Goal: Transaction & Acquisition: Purchase product/service

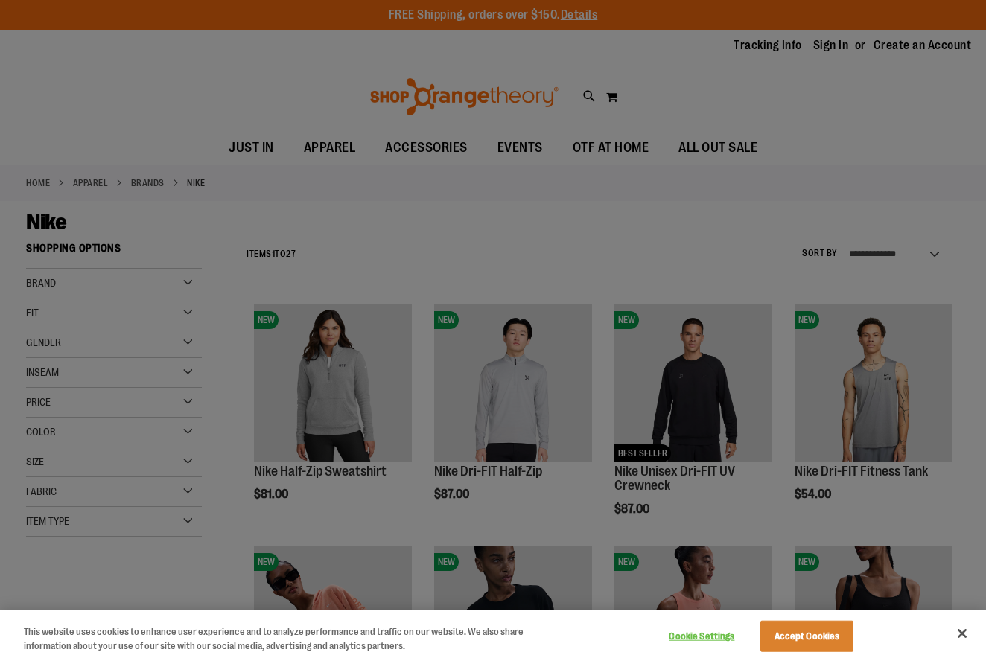
click at [964, 631] on button "Close" at bounding box center [962, 633] width 33 height 33
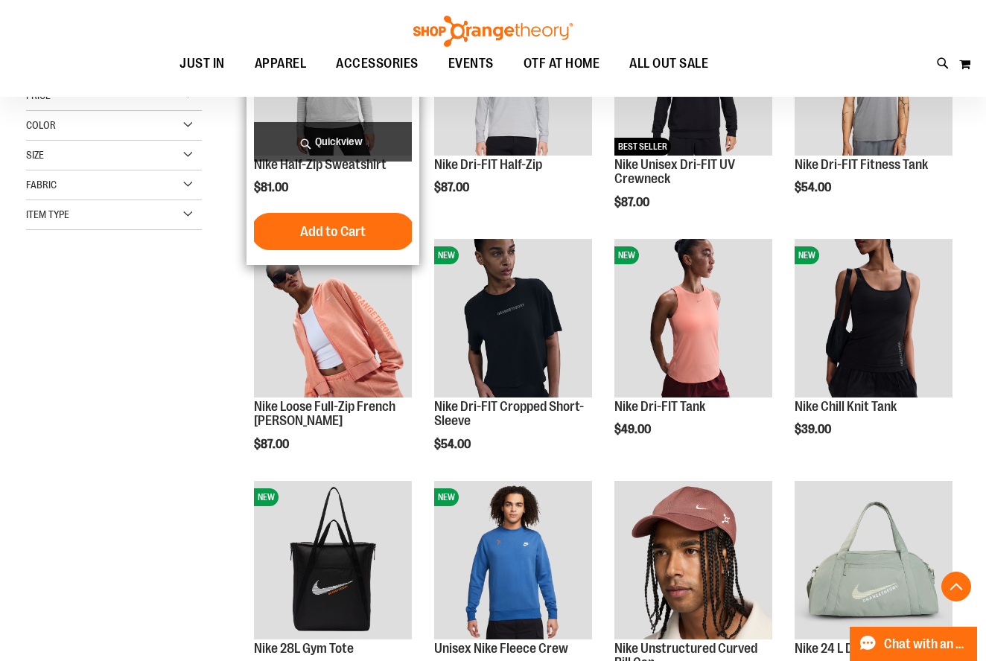
scroll to position [310, 0]
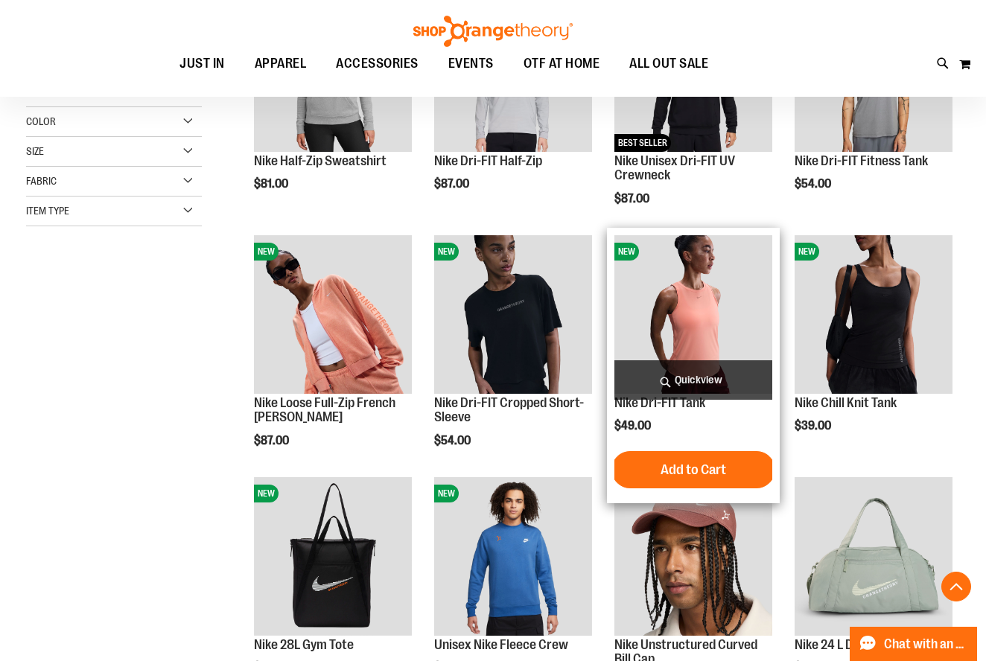
click at [678, 299] on img "product" at bounding box center [693, 314] width 158 height 158
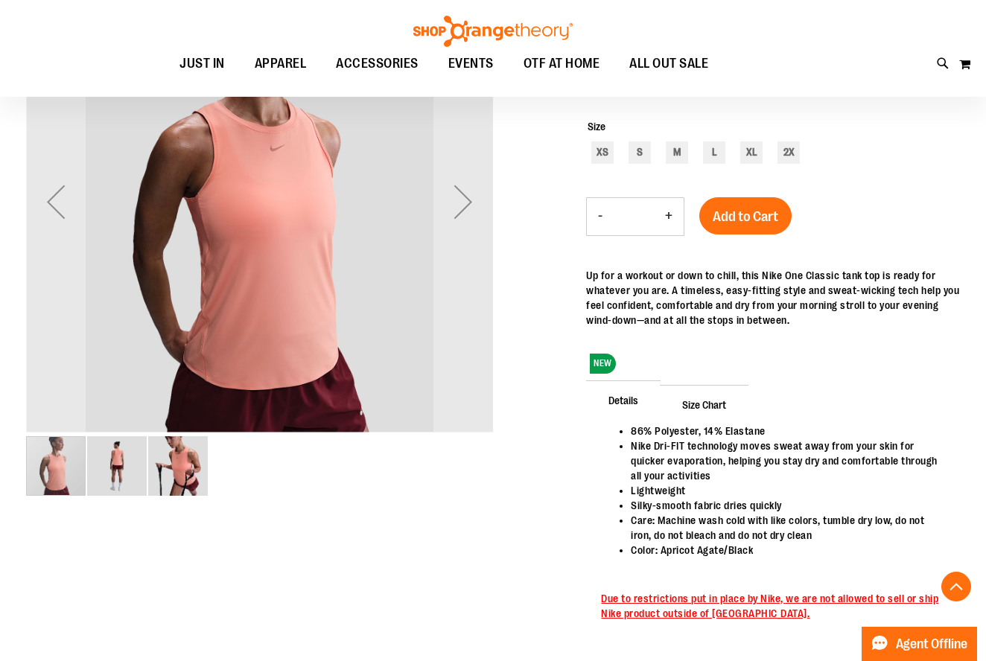
scroll to position [258, 0]
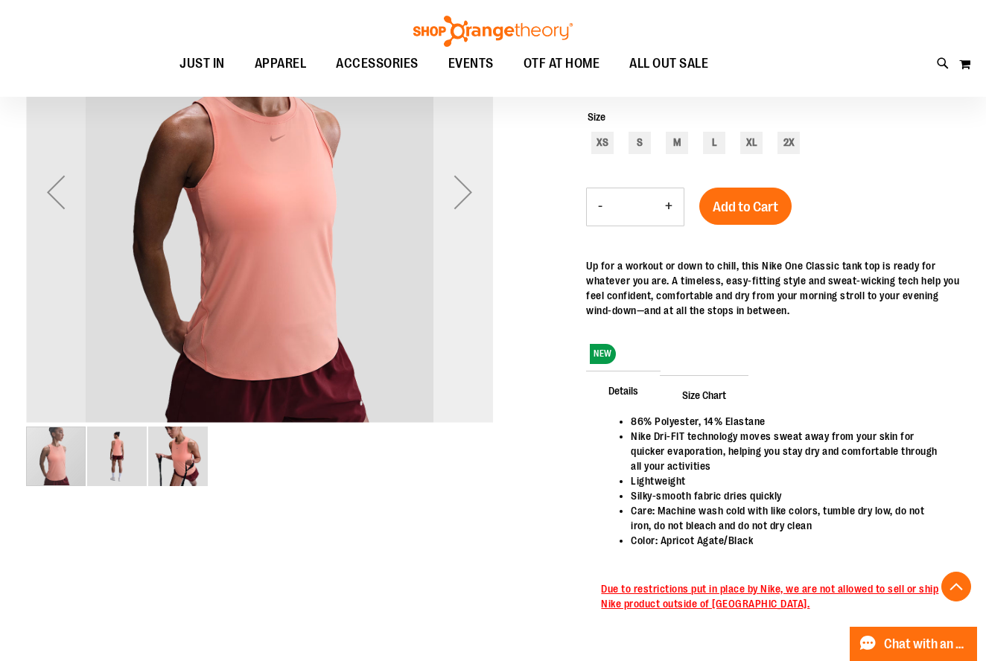
click at [456, 191] on div "Next" at bounding box center [463, 192] width 60 height 60
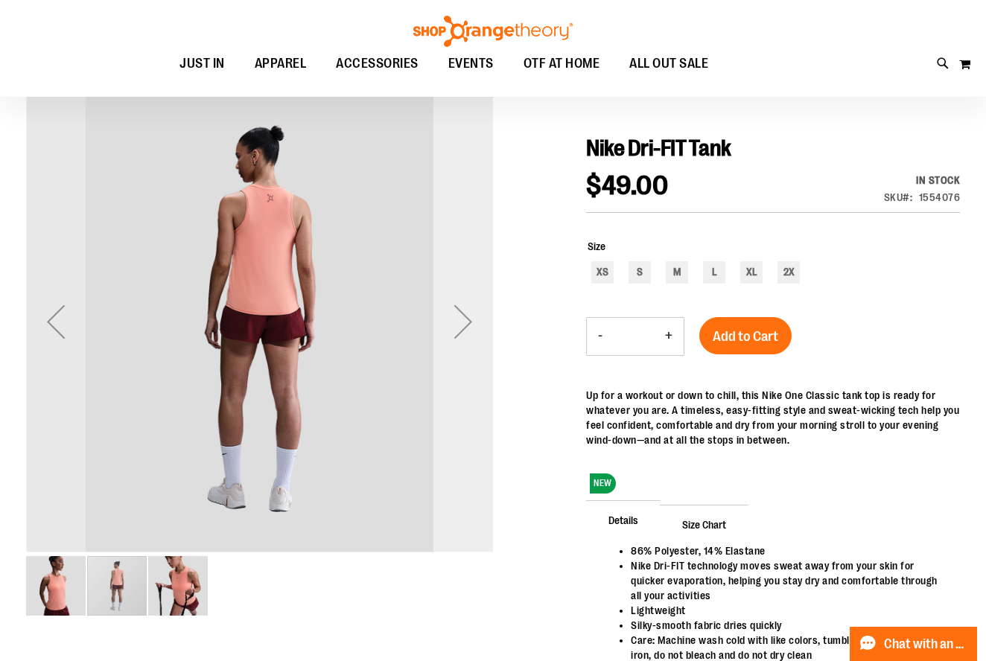
scroll to position [126, 0]
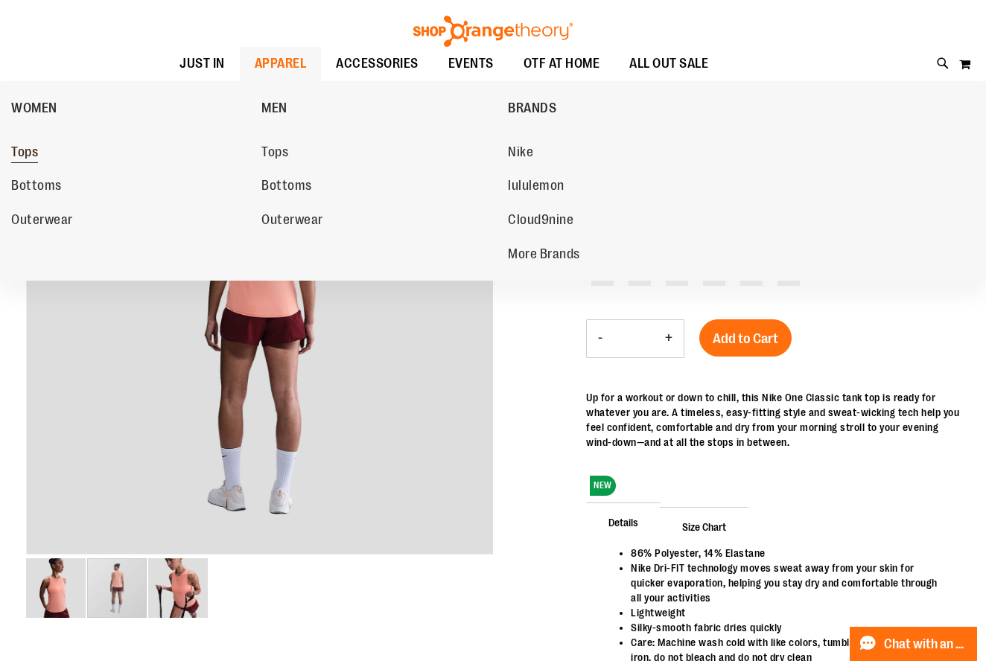
click at [19, 151] on span "Tops" at bounding box center [24, 153] width 27 height 19
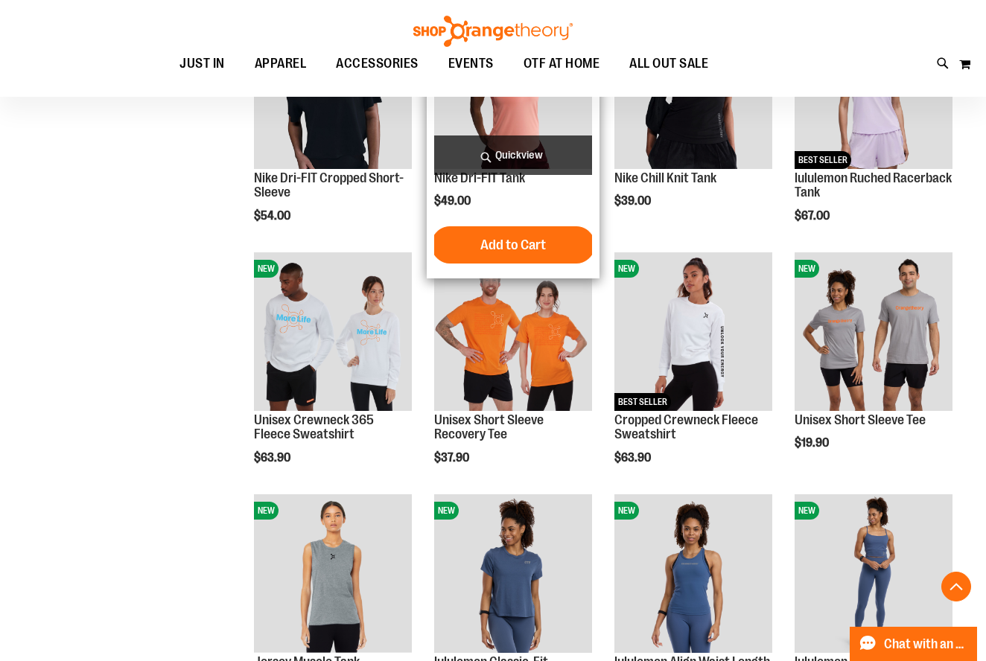
scroll to position [786, 0]
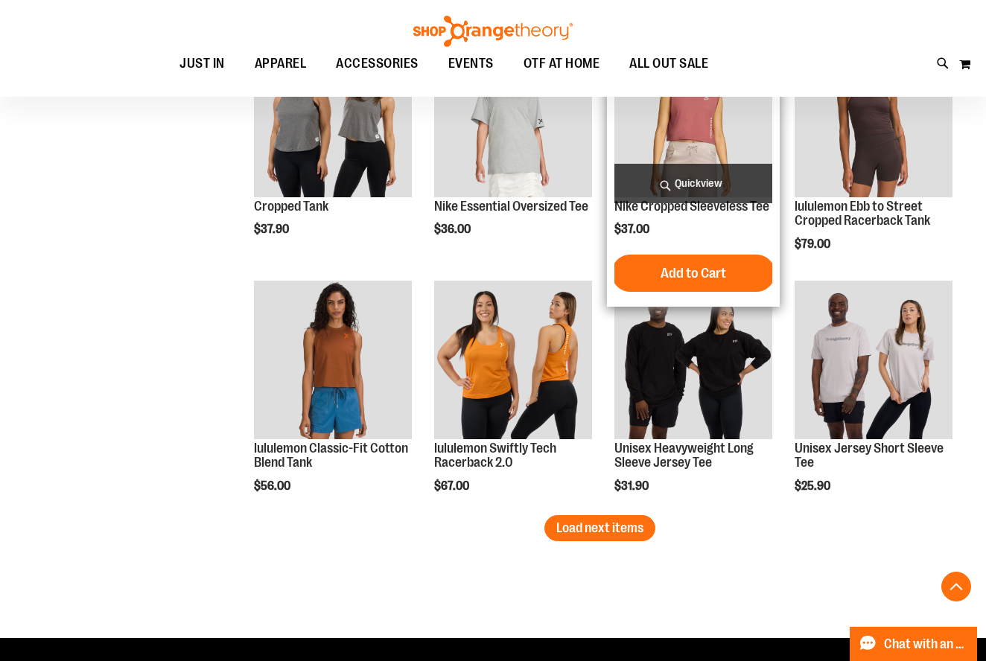
scroll to position [1964, 0]
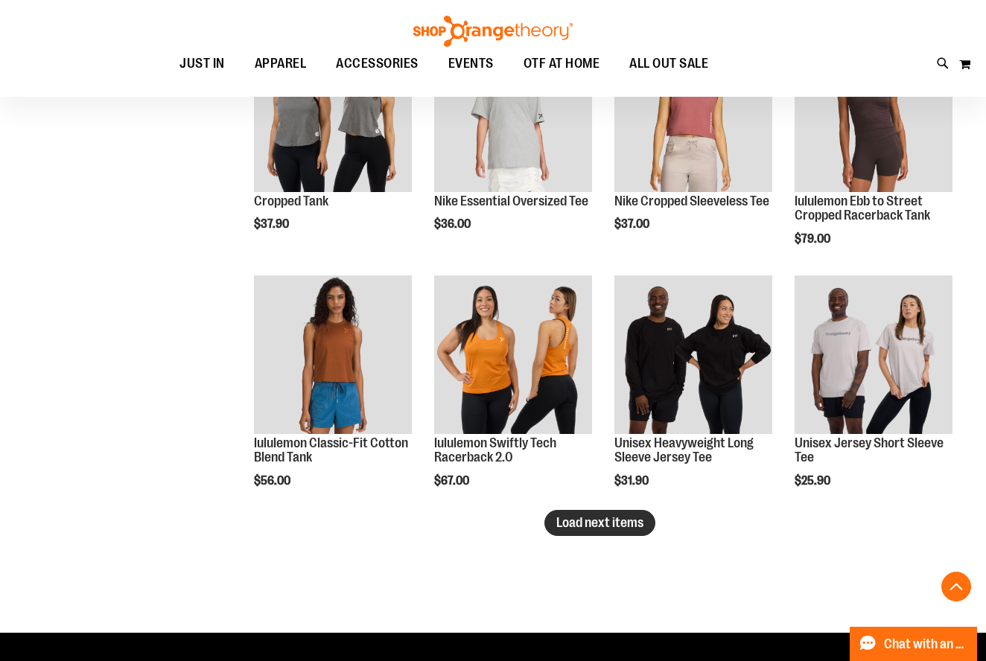
click at [640, 522] on span "Load next items" at bounding box center [599, 522] width 87 height 15
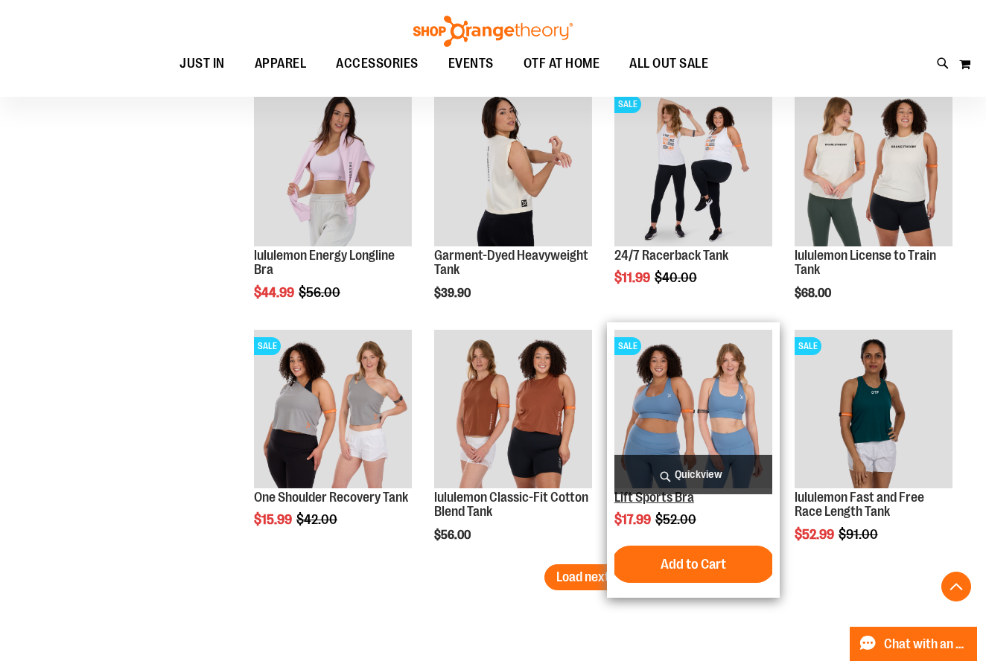
scroll to position [2733, 0]
